Goal: Information Seeking & Learning: Learn about a topic

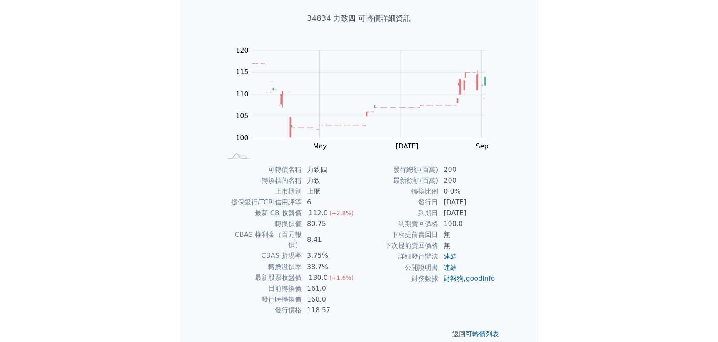
scroll to position [44, 0]
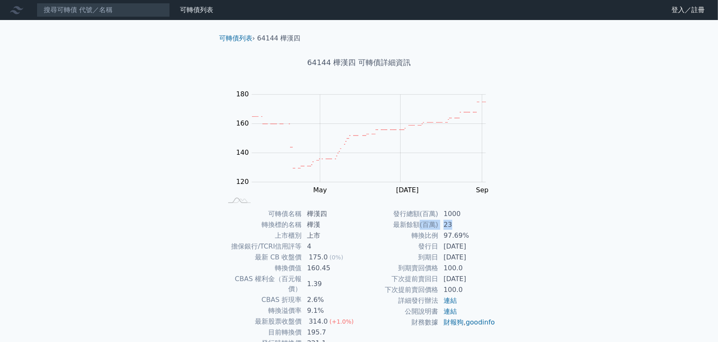
click at [478, 223] on tr "最新餘額(百萬) 23" at bounding box center [427, 224] width 137 height 11
click at [480, 233] on td "97.69%" at bounding box center [467, 235] width 57 height 11
drag, startPoint x: 374, startPoint y: 222, endPoint x: 463, endPoint y: 230, distance: 89.6
click at [463, 230] on tbody "發行總額(百萬) 1000 最新餘額(百萬) 23 轉換比例 97.69% 發行日 [DATE] 到期日 [DATE] 到期賣回價格 100.0 下次提前賣回…" at bounding box center [427, 267] width 137 height 119
drag, startPoint x: 476, startPoint y: 254, endPoint x: 468, endPoint y: 258, distance: 8.8
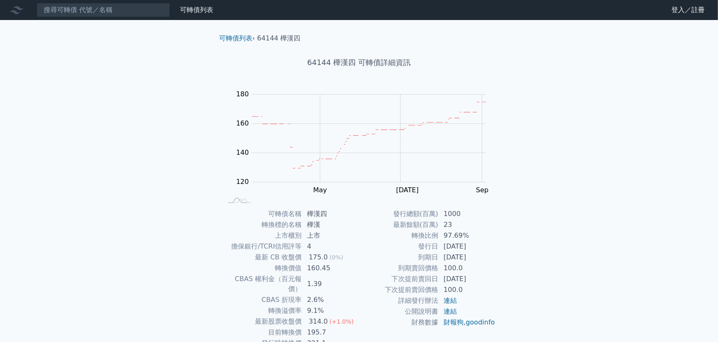
click at [476, 254] on td "[DATE]" at bounding box center [467, 257] width 57 height 11
drag, startPoint x: 432, startPoint y: 245, endPoint x: 555, endPoint y: 260, distance: 124.3
click at [555, 260] on div "可轉債列表 財務數據 可轉債列表 財務數據 登入／註冊 登入／註冊 可轉債列表 › 64144 樺漢四 64144 樺漢四 可轉債詳細資訊 Zoom Out …" at bounding box center [359, 198] width 718 height 396
click at [561, 263] on div "可轉債列表 財務數據 可轉債列表 財務數據 登入／註冊 登入／註冊 可轉債列表 › 64144 樺漢四 64144 樺漢四 可轉債詳細資訊 Zoom Out …" at bounding box center [359, 198] width 718 height 396
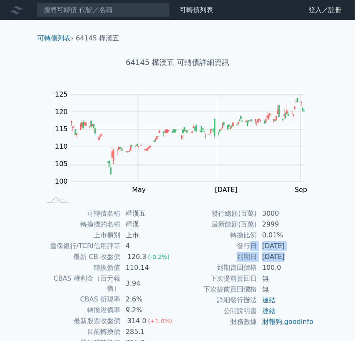
drag, startPoint x: 253, startPoint y: 249, endPoint x: 286, endPoint y: 258, distance: 34.2
click at [286, 258] on tbody "發行總額(百萬) 3000 最新餘額(百萬) 2999 轉換比例 0.01% 發行日 2023-08-16 到期日 2026-08-16 到期賣回價格 100…" at bounding box center [246, 267] width 137 height 119
